Goal: Task Accomplishment & Management: Complete application form

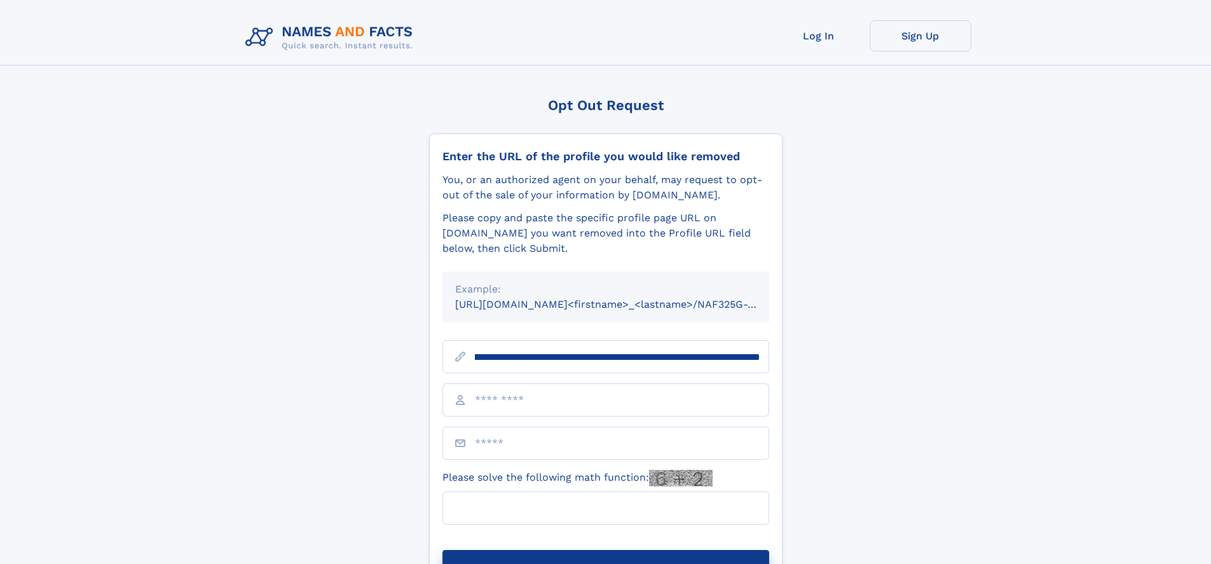
scroll to position [0, 144]
type input "**********"
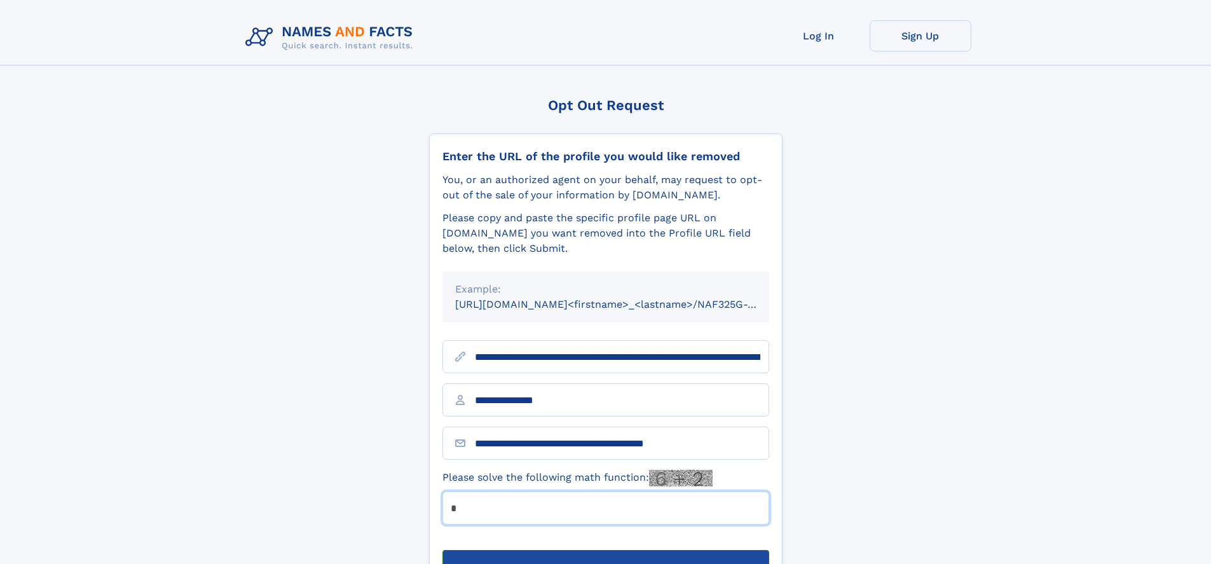
type input "*"
click at [605, 550] on button "Submit Opt Out Request" at bounding box center [606, 570] width 327 height 41
